Goal: Task Accomplishment & Management: Use online tool/utility

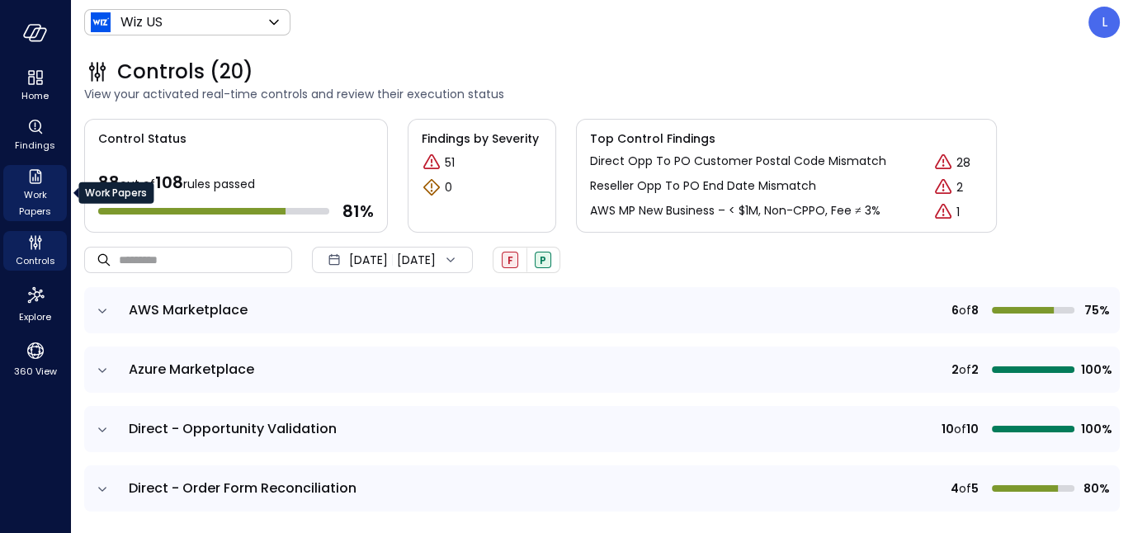
click at [34, 197] on span "Work Papers" at bounding box center [35, 203] width 50 height 33
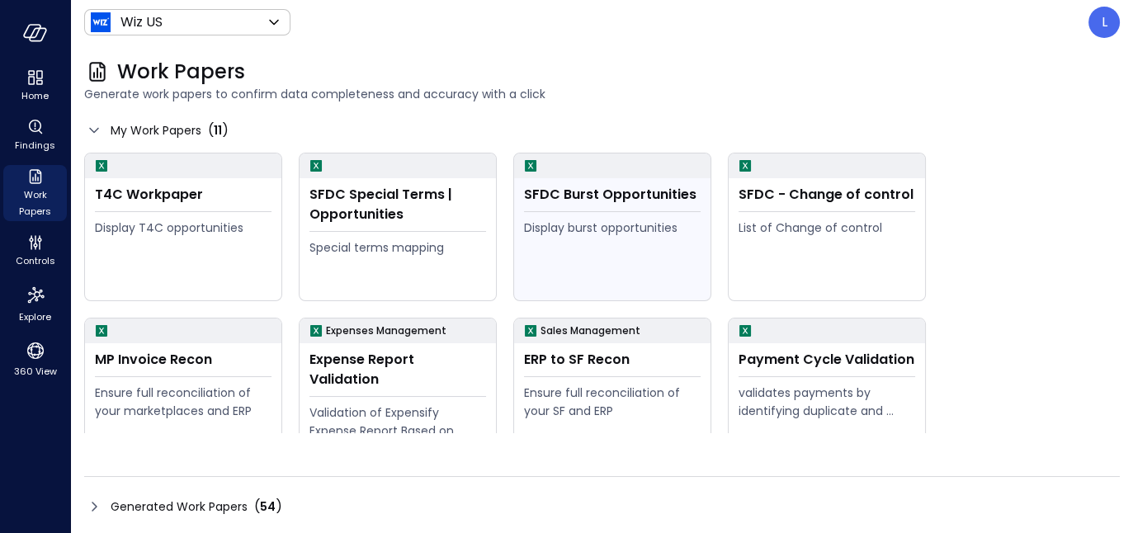
click at [611, 211] on hr at bounding box center [612, 211] width 177 height 1
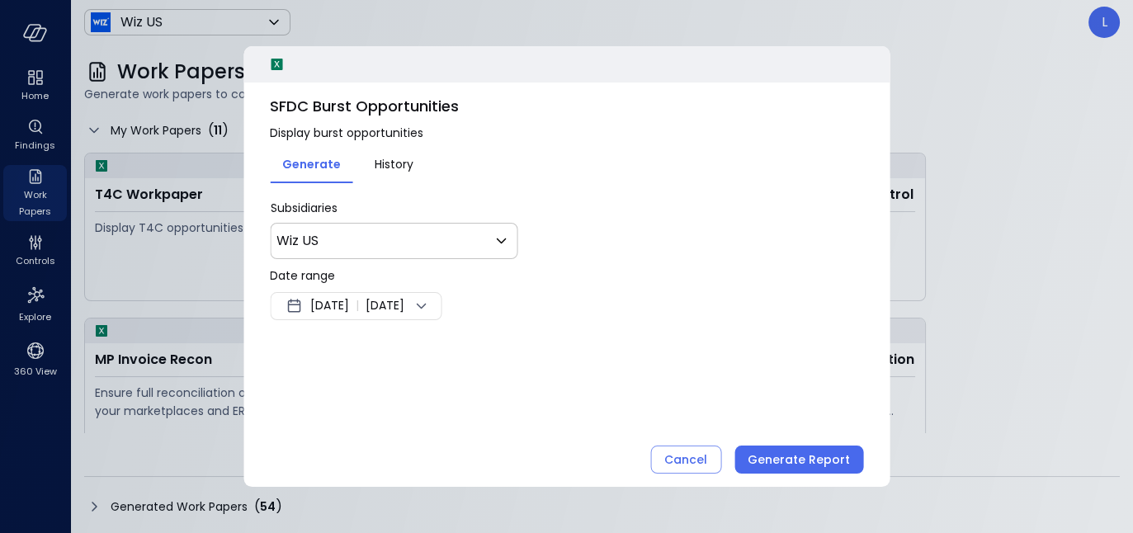
click at [404, 305] on span "Sep 26, 2025" at bounding box center [385, 306] width 39 height 20
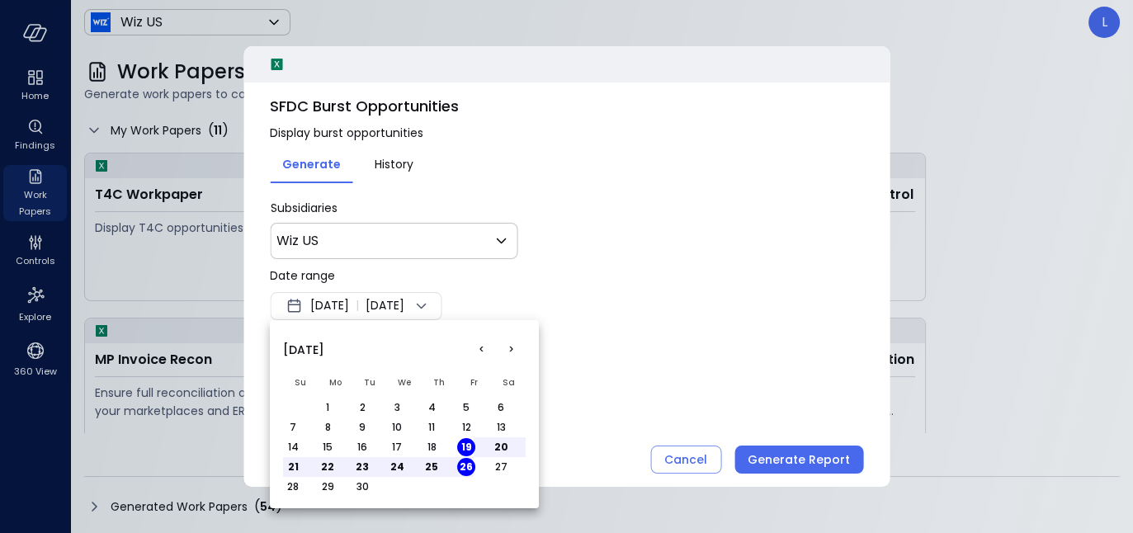
click at [329, 404] on button "1" at bounding box center [328, 408] width 18 height 18
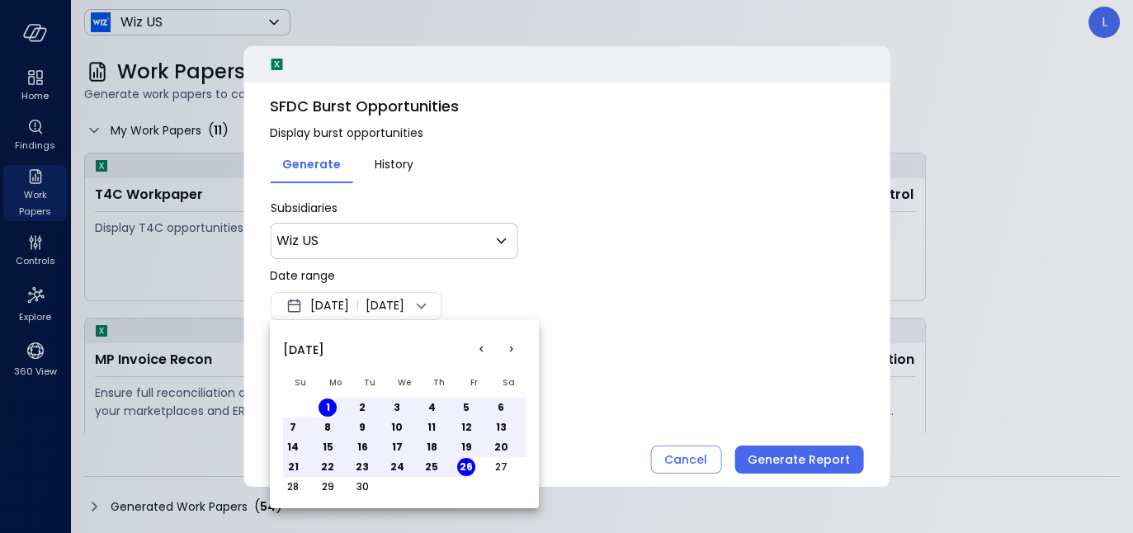
click at [749, 400] on div at bounding box center [566, 266] width 1133 height 533
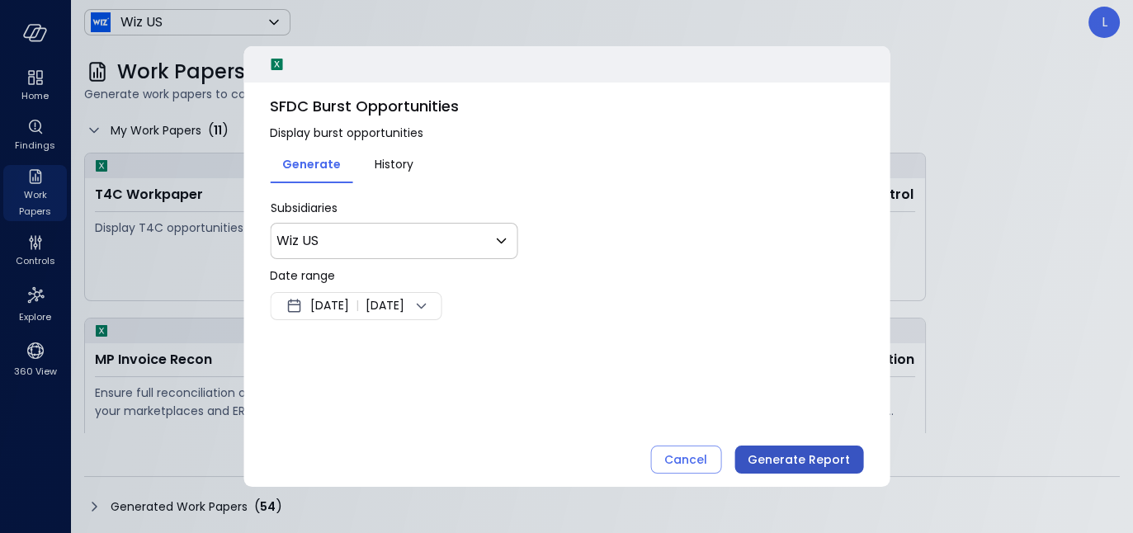
click at [780, 458] on div "Generate Report" at bounding box center [799, 460] width 102 height 21
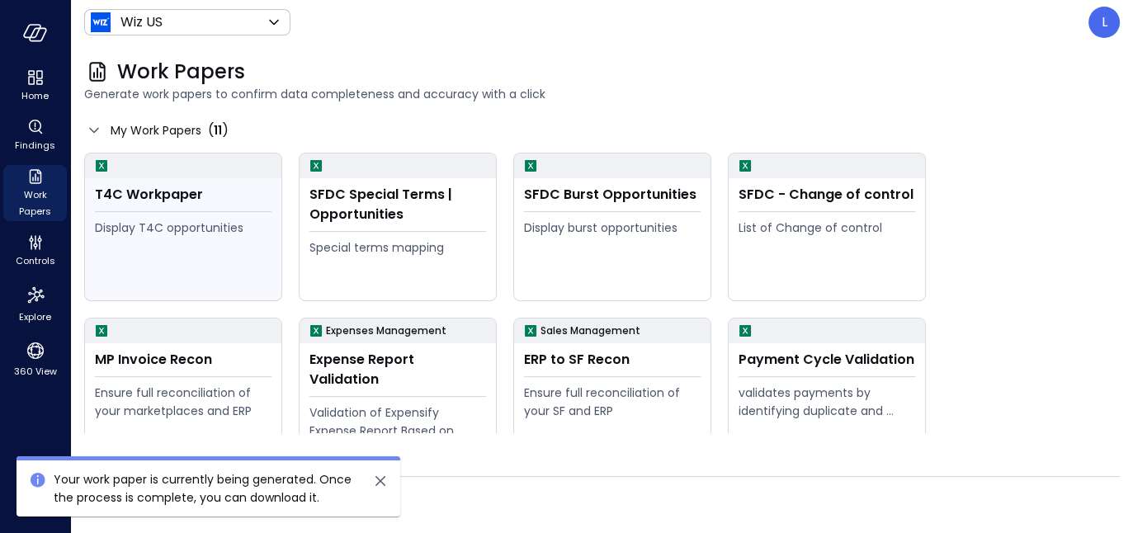
click at [156, 211] on hr at bounding box center [183, 211] width 177 height 1
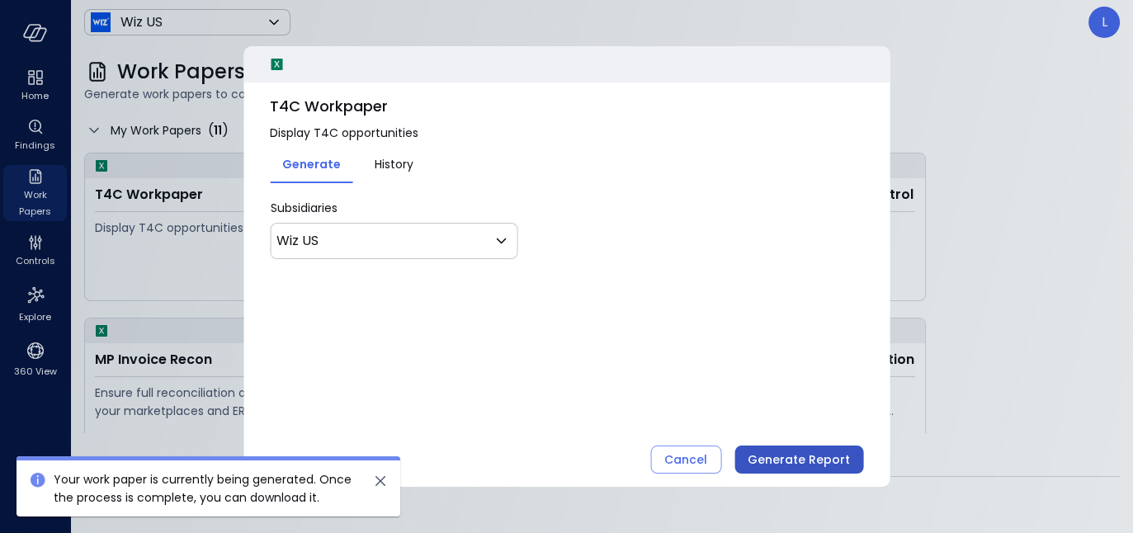
click at [806, 460] on div "Generate Report" at bounding box center [799, 460] width 102 height 21
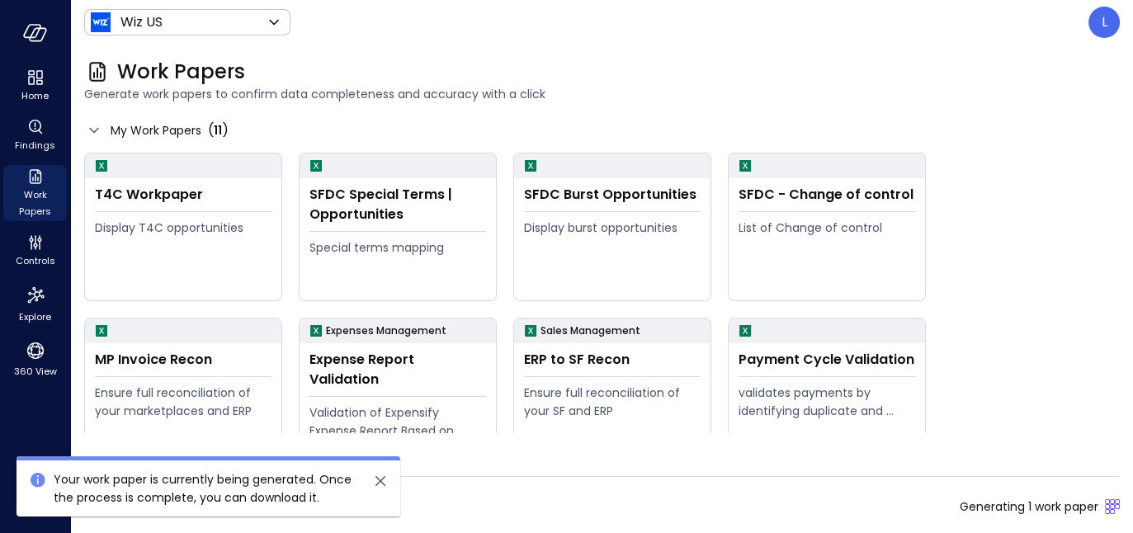
click at [382, 473] on icon "close" at bounding box center [381, 481] width 20 height 20
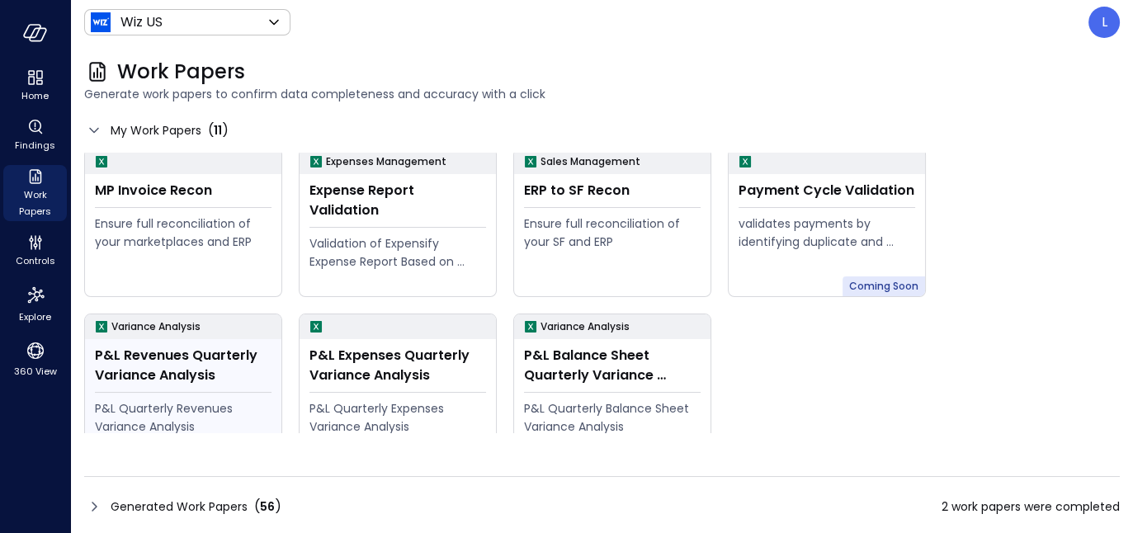
scroll to position [197, 0]
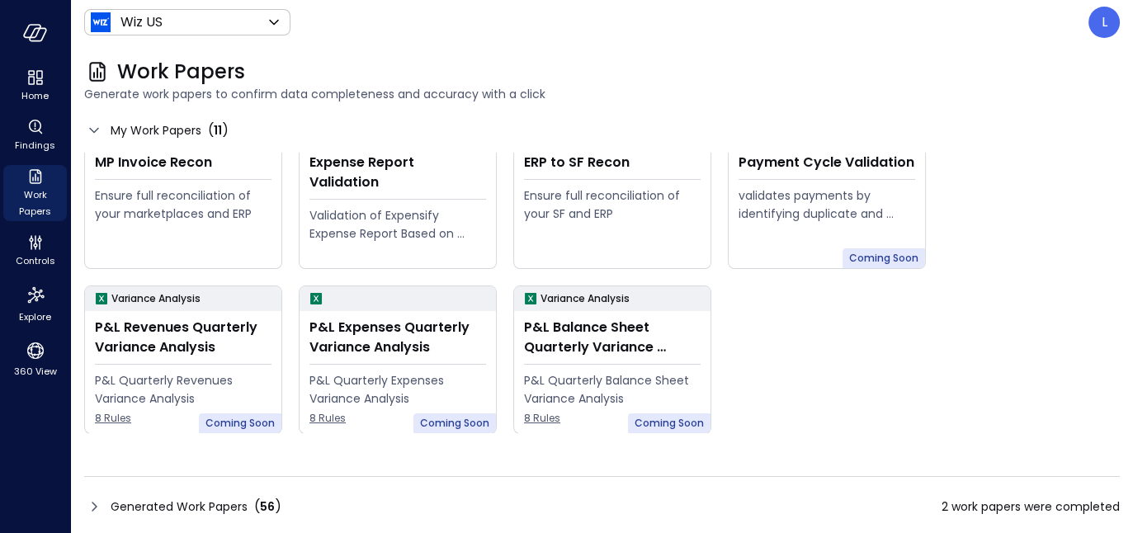
click at [92, 503] on icon at bounding box center [94, 507] width 20 height 20
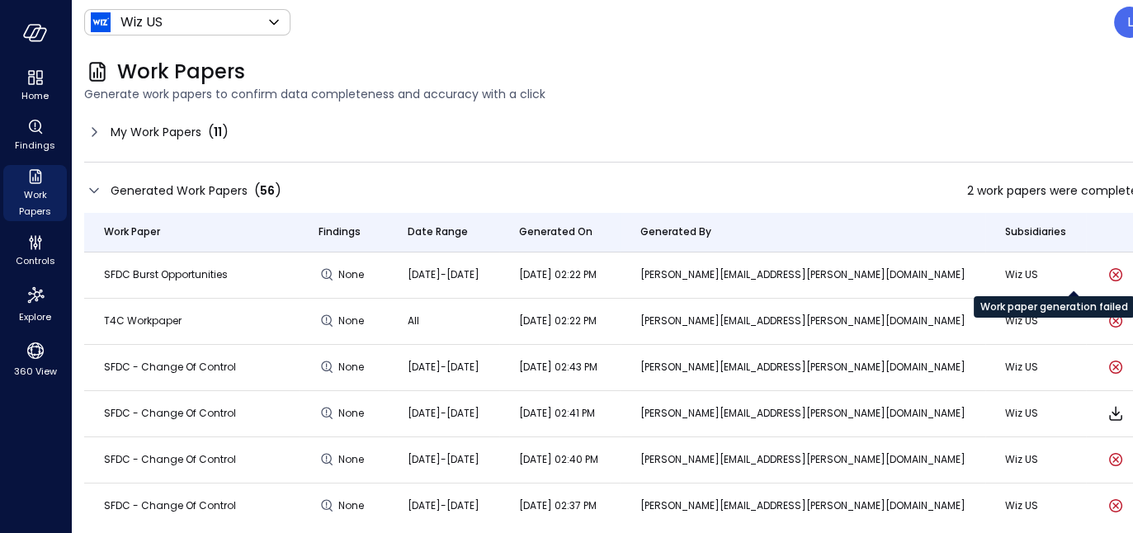
click at [1106, 281] on icon "Work paper generation failed" at bounding box center [1116, 275] width 20 height 20
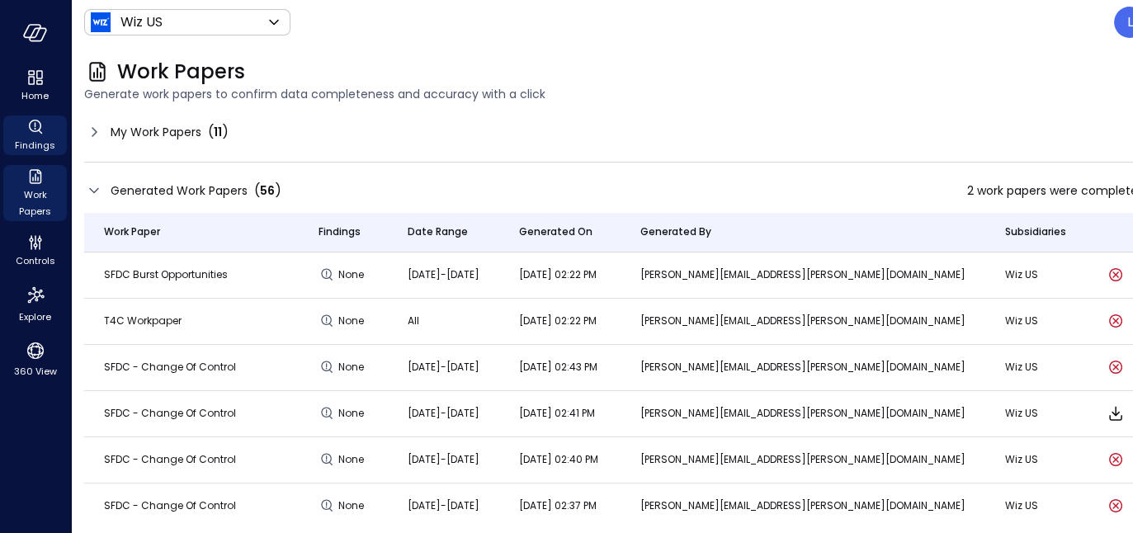
click at [38, 125] on icon "Findings" at bounding box center [36, 127] width 20 height 20
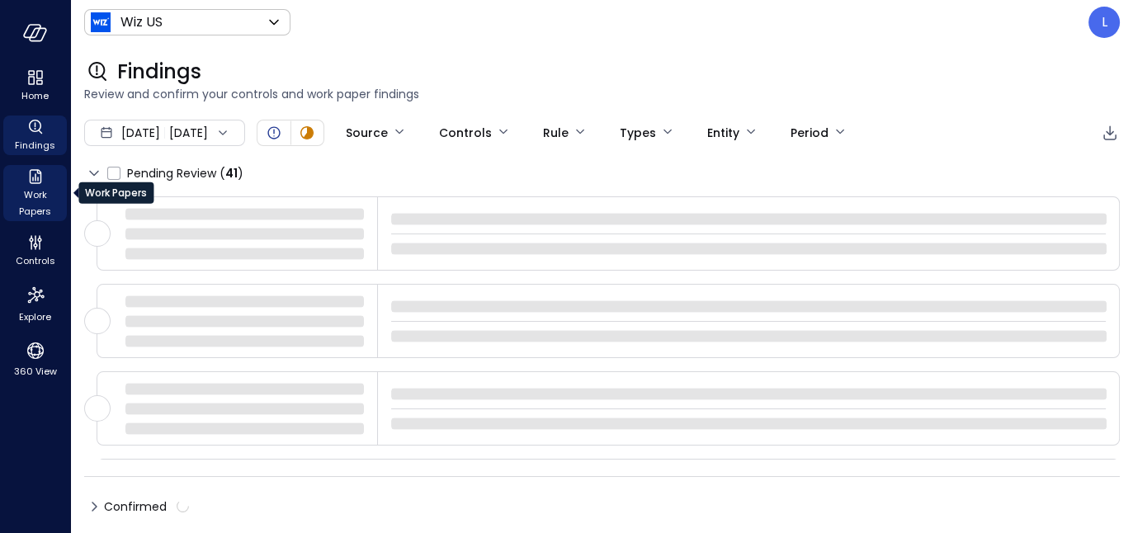
click at [30, 209] on span "Work Papers" at bounding box center [35, 203] width 50 height 33
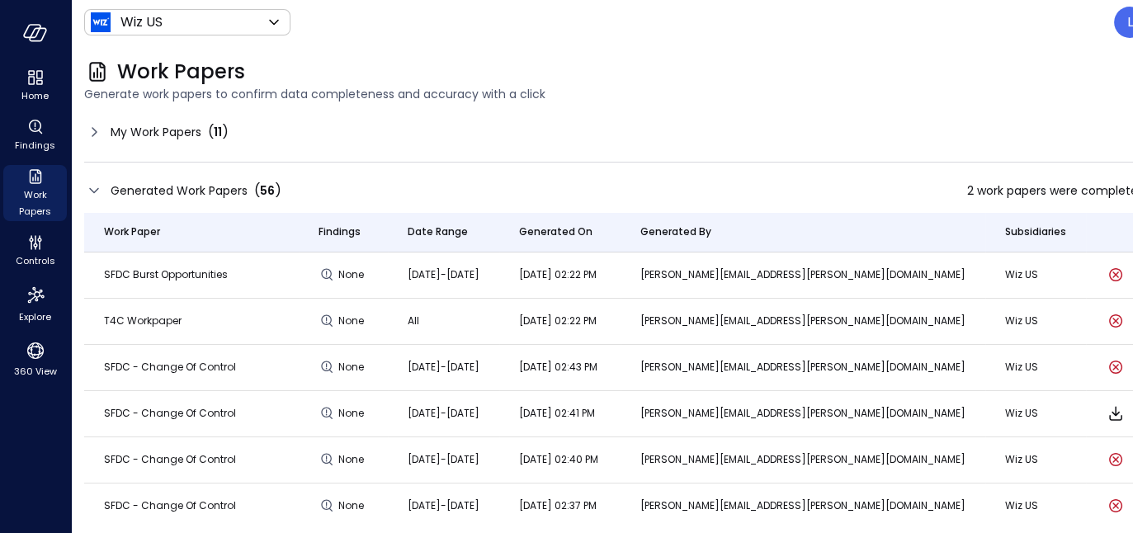
click at [87, 131] on icon at bounding box center [94, 132] width 20 height 20
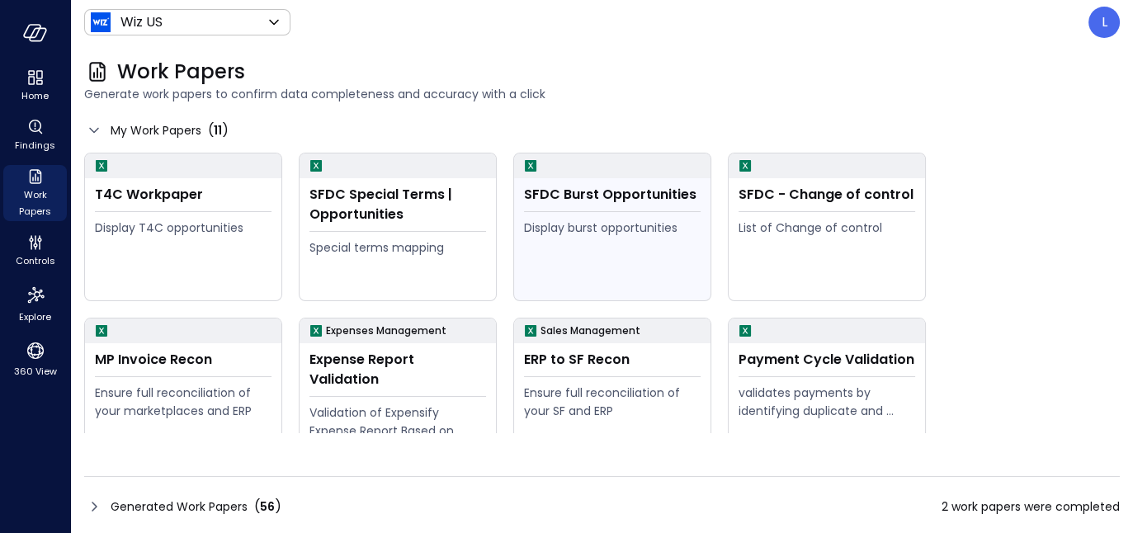
click at [604, 253] on div "Display burst opportunities" at bounding box center [612, 256] width 177 height 75
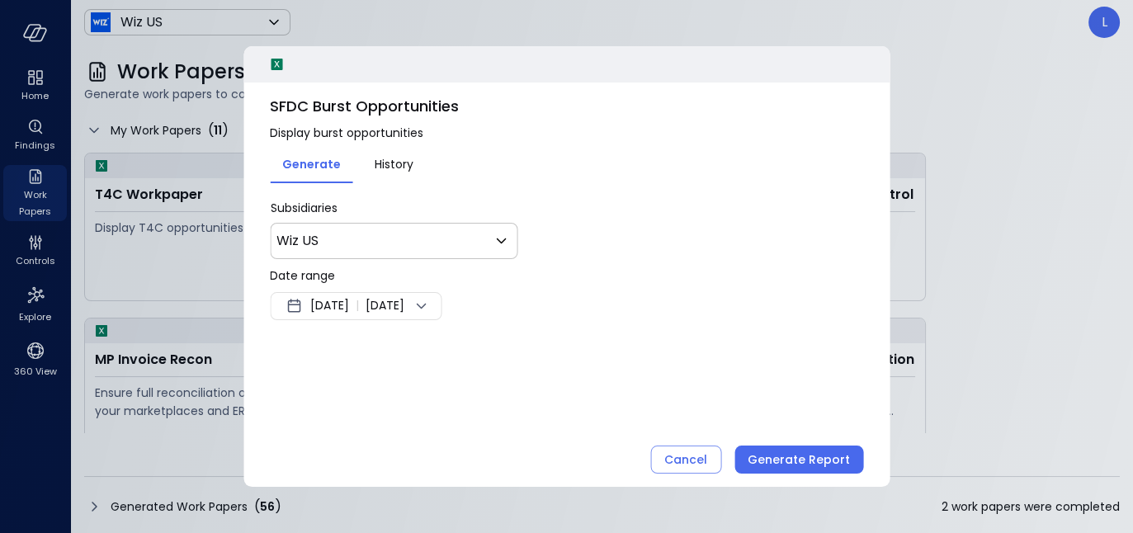
click at [404, 304] on span "Sep 26, 2025" at bounding box center [385, 306] width 39 height 20
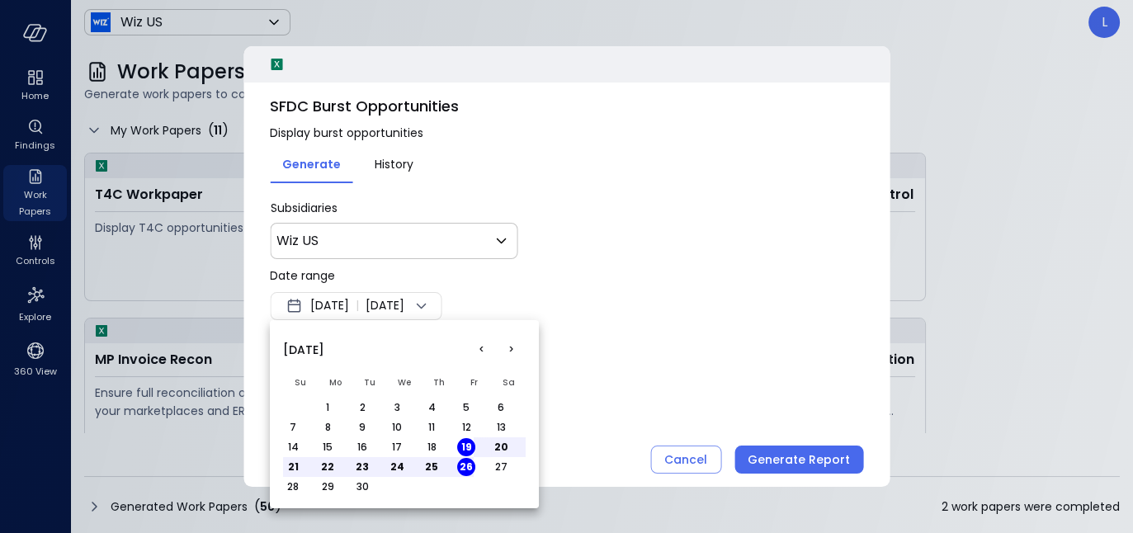
click at [328, 396] on th "Mo" at bounding box center [335, 383] width 35 height 30
click at [332, 406] on button "1" at bounding box center [328, 408] width 18 height 18
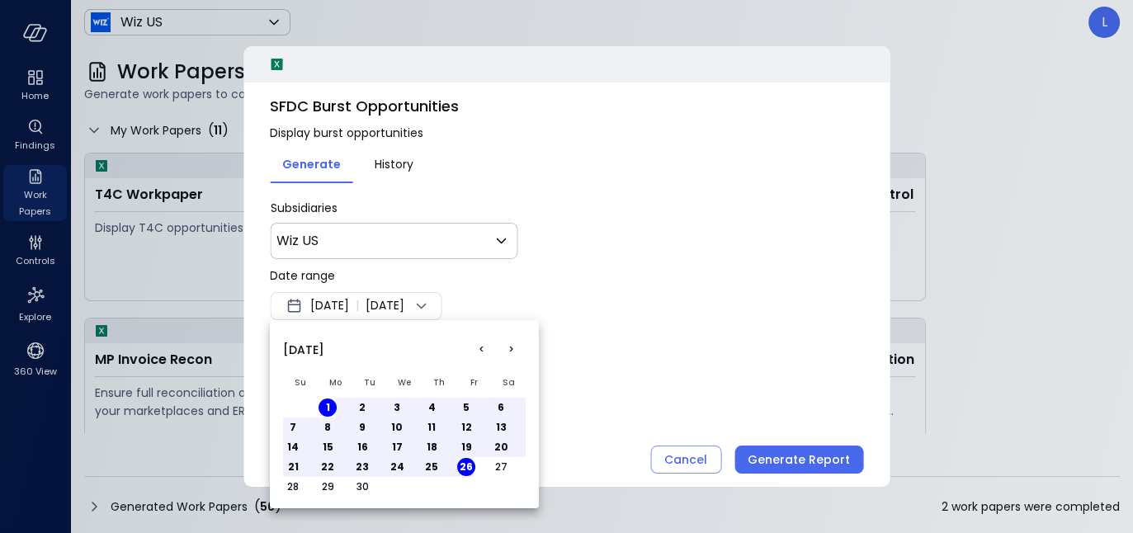
click at [466, 464] on button "26" at bounding box center [466, 467] width 18 height 18
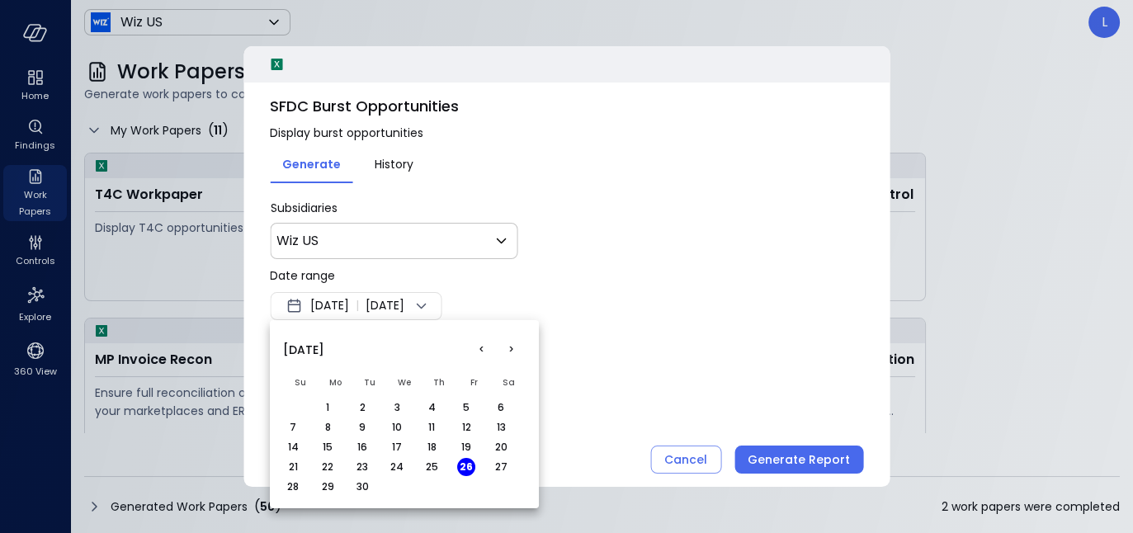
click at [332, 404] on button "1" at bounding box center [328, 408] width 18 height 18
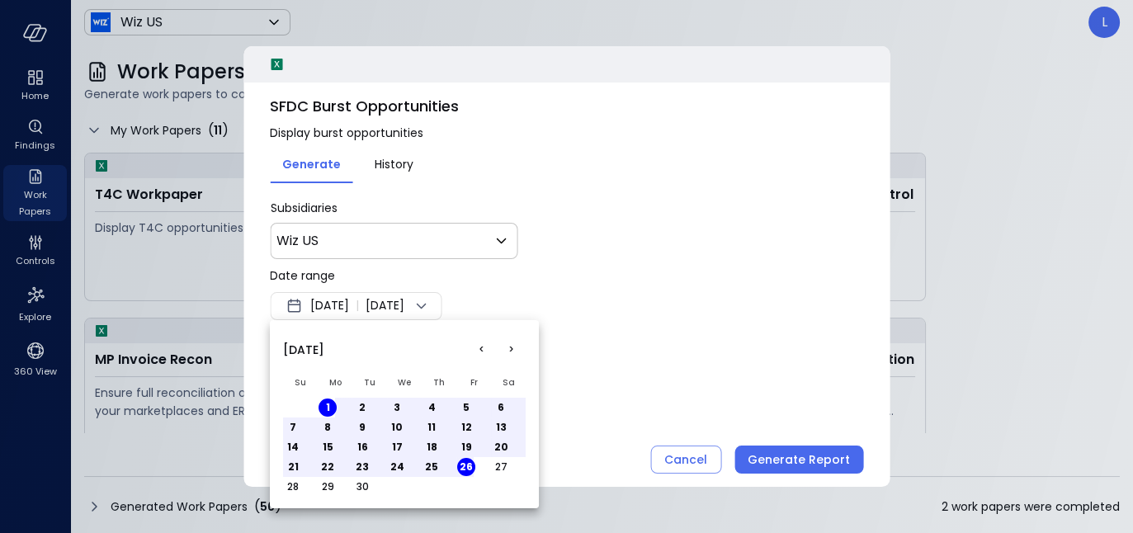
click at [644, 283] on div at bounding box center [566, 266] width 1133 height 533
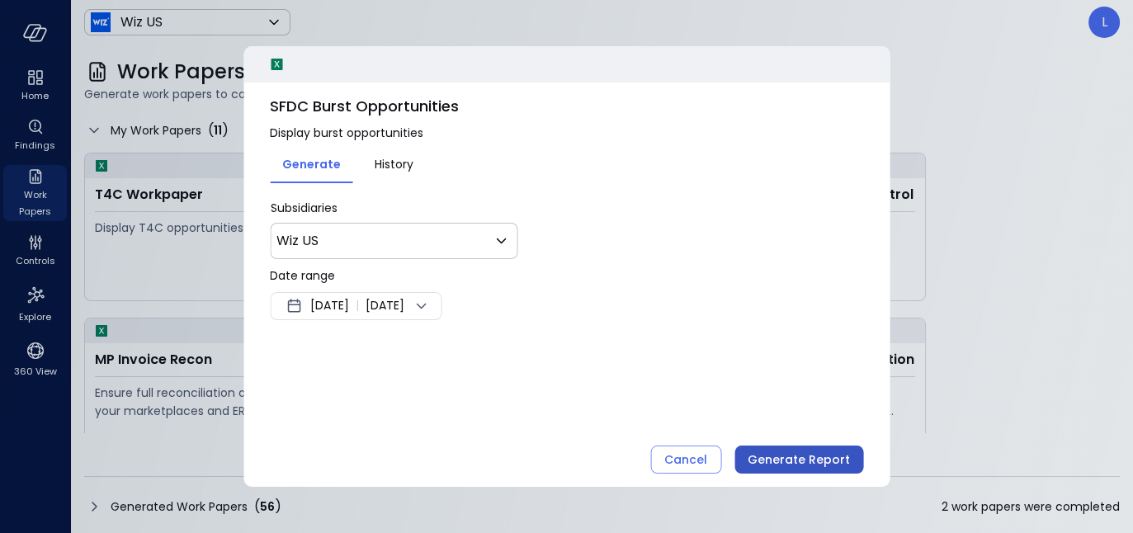
click at [787, 453] on div "Generate Report" at bounding box center [799, 460] width 102 height 21
click at [787, 453] on div "T4C Workpaper Display T4C opportunities SFDC Special Terms | Opportunities Spec…" at bounding box center [602, 306] width 1036 height 307
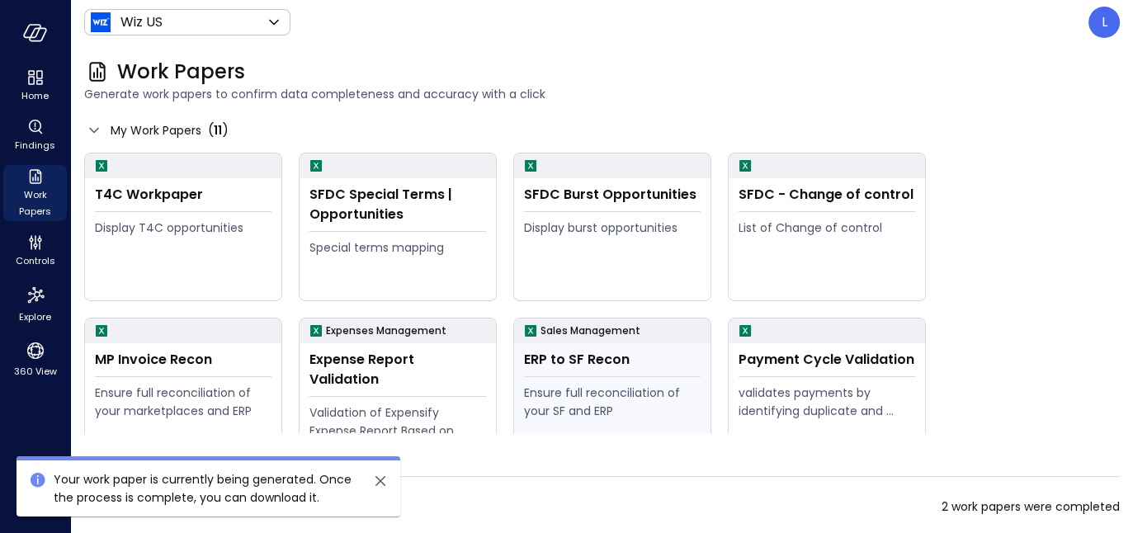
scroll to position [197, 0]
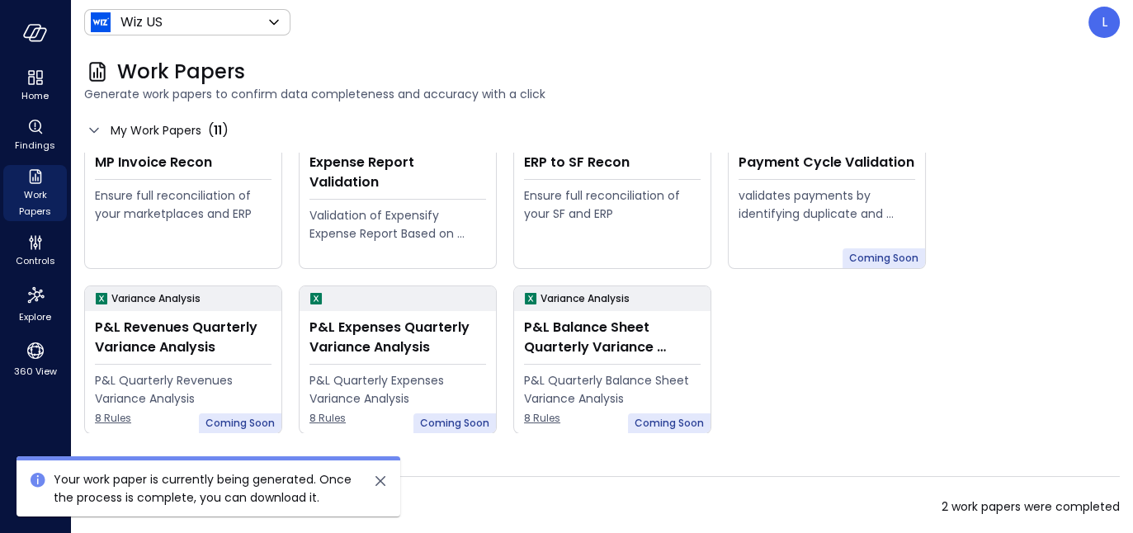
click at [377, 481] on icon "close" at bounding box center [381, 481] width 20 height 20
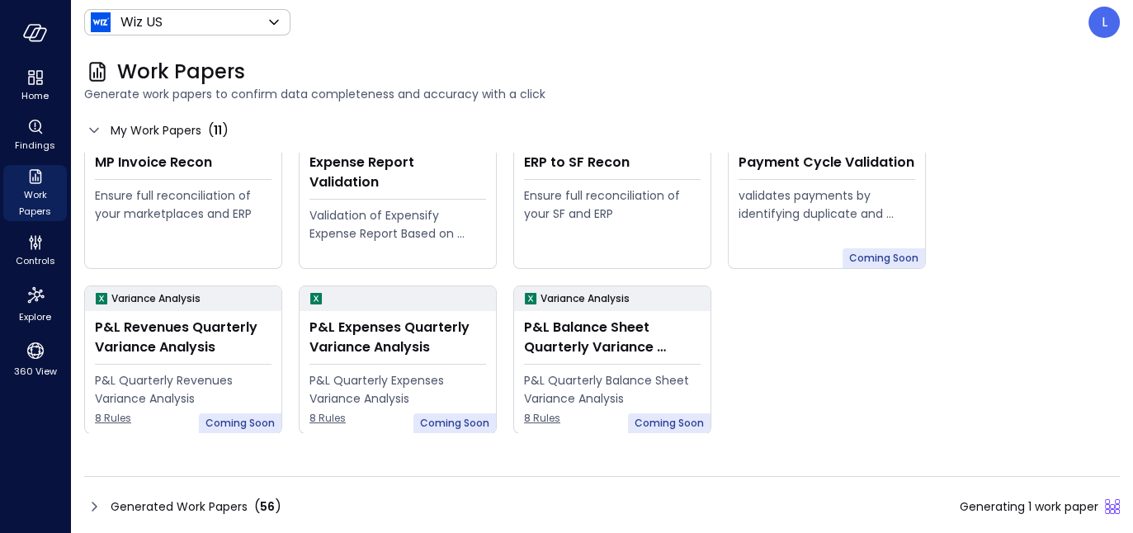
click at [91, 503] on icon at bounding box center [94, 507] width 20 height 20
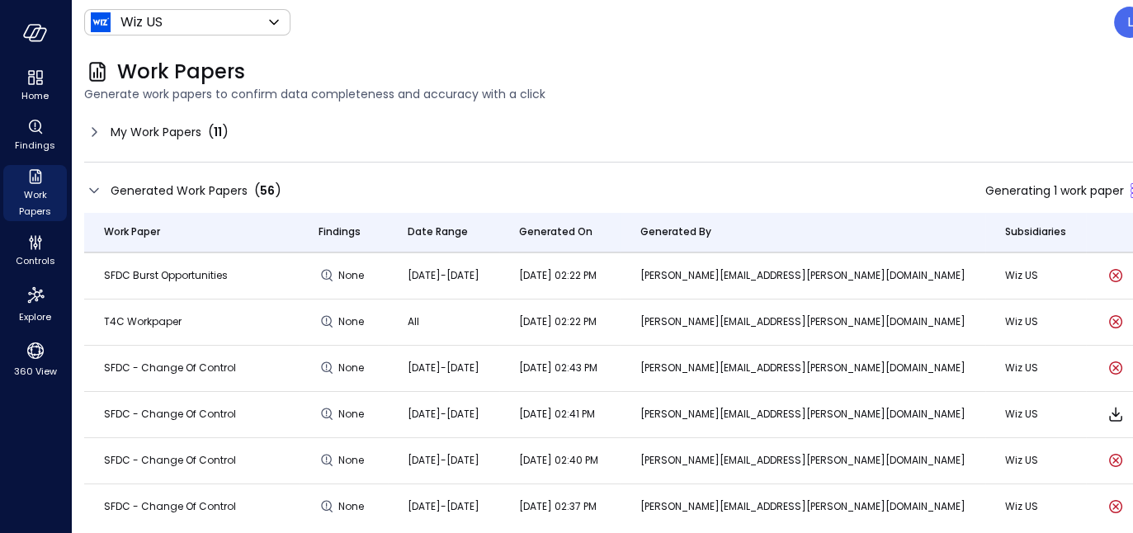
scroll to position [0, 0]
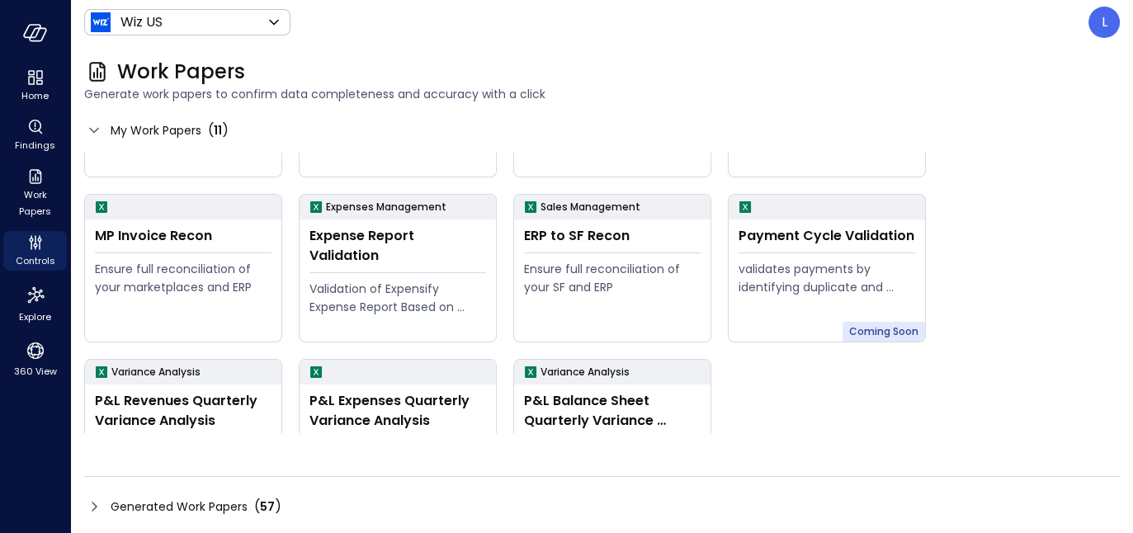
scroll to position [197, 0]
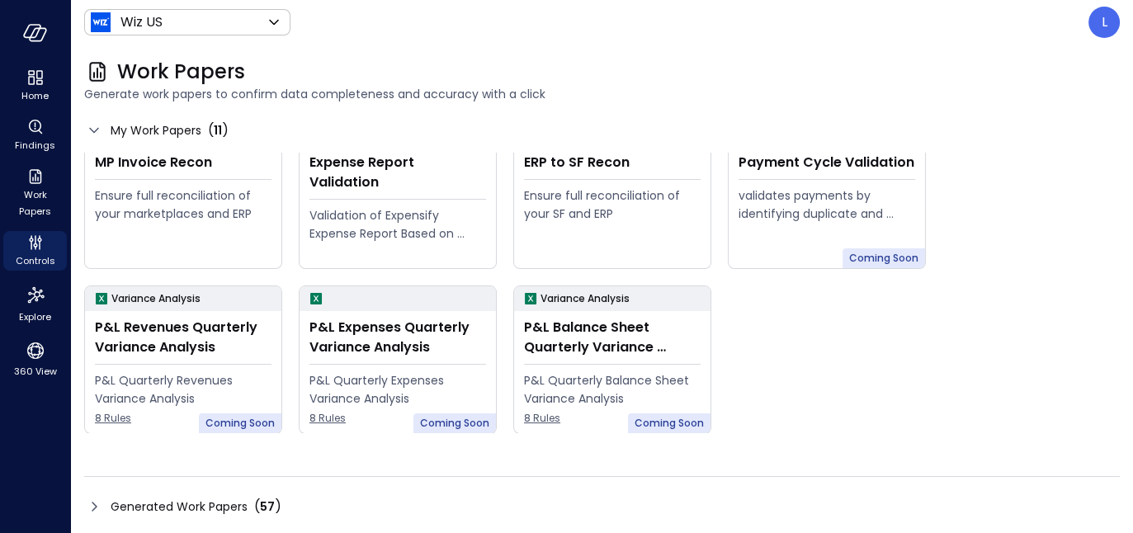
click at [92, 513] on icon at bounding box center [94, 507] width 20 height 20
